Goal: Transaction & Acquisition: Purchase product/service

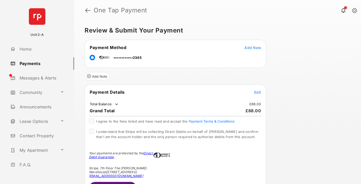
click at [258, 92] on span "Edit" at bounding box center [258, 92] width 7 height 4
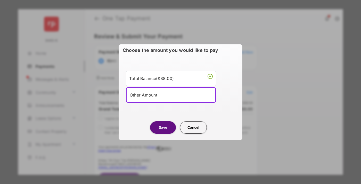
click at [171, 95] on div "Other Amount" at bounding box center [171, 95] width 83 height 8
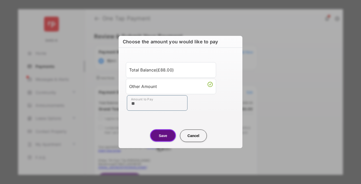
type input "**"
click at [163, 136] on button "Save" at bounding box center [163, 135] width 26 height 12
